Goal: Task Accomplishment & Management: Complete application form

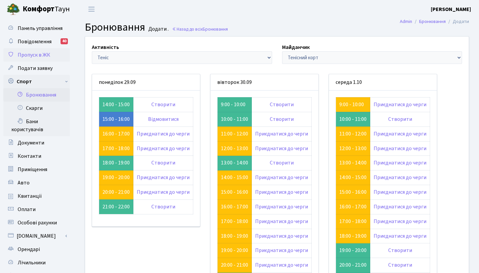
click at [46, 53] on span "Пропуск в ЖК" at bounding box center [34, 54] width 33 height 7
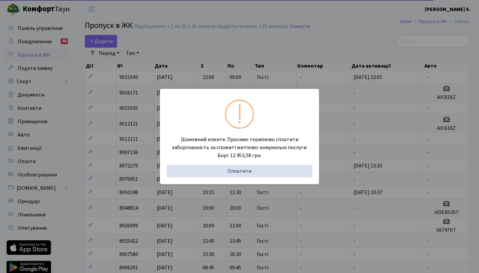
select select "25"
click at [266, 35] on div "Шановний клієнте. Просимо терміново сплатити заборгованість за спожиті житлово-…" at bounding box center [239, 136] width 479 height 273
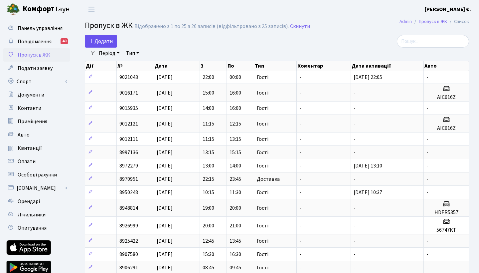
click at [103, 39] on span "Додати" at bounding box center [101, 41] width 24 height 7
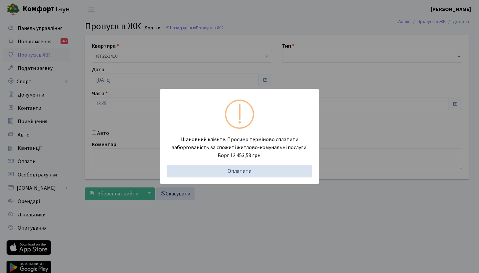
click at [290, 64] on div "Шановний клієнте. Просимо терміново сплатити заборгованість за спожиті житлово-…" at bounding box center [239, 136] width 479 height 273
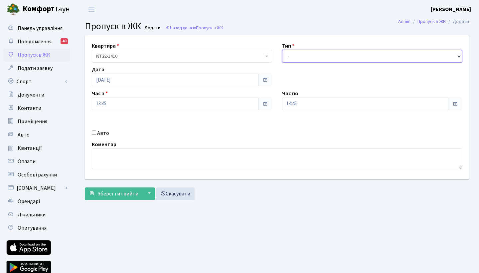
select select "3"
click at [115, 185] on form "Квартира <b>КТ2</b>&nbsp;&nbsp;&nbsp;2-1410 КТ2 2-1410 Тип - Доставка Таксі Гос…" at bounding box center [277, 117] width 384 height 165
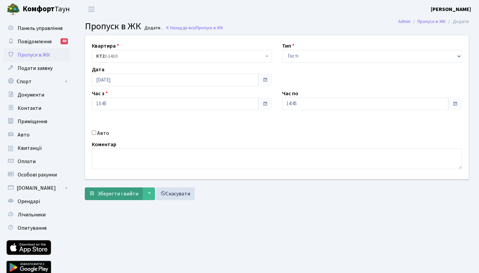
click at [113, 194] on span "Зберегти і вийти" at bounding box center [117, 193] width 41 height 7
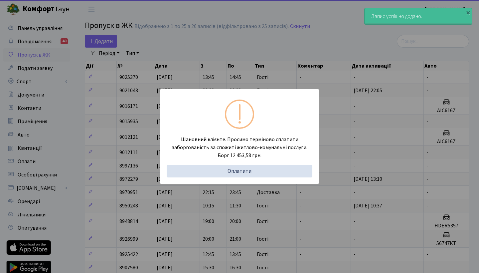
select select "25"
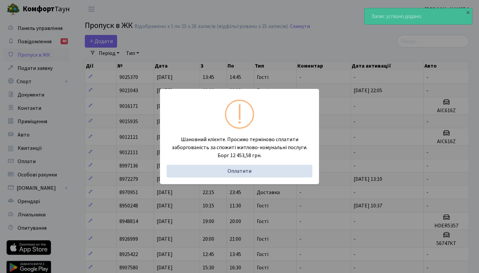
click at [168, 64] on div "Шановний клієнте. Просимо терміново сплатити заборгованість за спожиті житлово-…" at bounding box center [239, 136] width 479 height 273
